Goal: Task Accomplishment & Management: Use online tool/utility

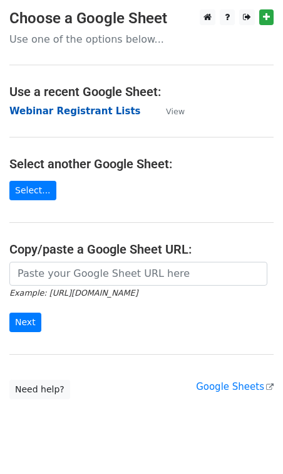
click at [110, 112] on strong "Webinar Registrant Lists" at bounding box center [75, 110] width 132 height 11
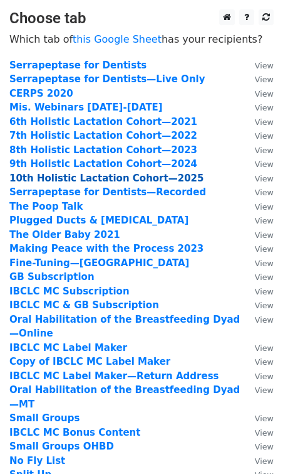
click at [88, 183] on strong "10th Holistic Lactation Cohort—2025" at bounding box center [106, 177] width 194 height 11
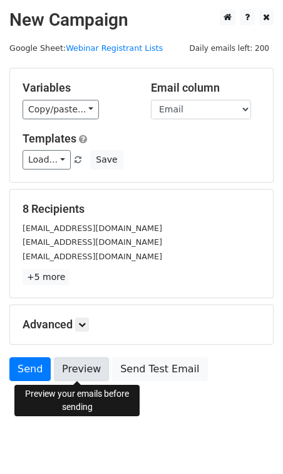
click at [81, 364] on link "Preview" at bounding box center [81, 369] width 55 height 24
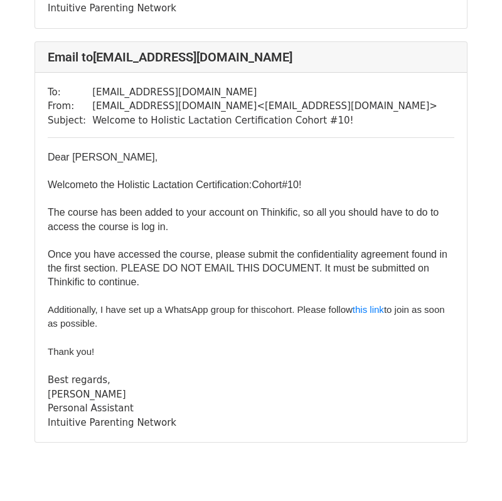
scroll to position [3032, 0]
